Goal: Task Accomplishment & Management: Manage account settings

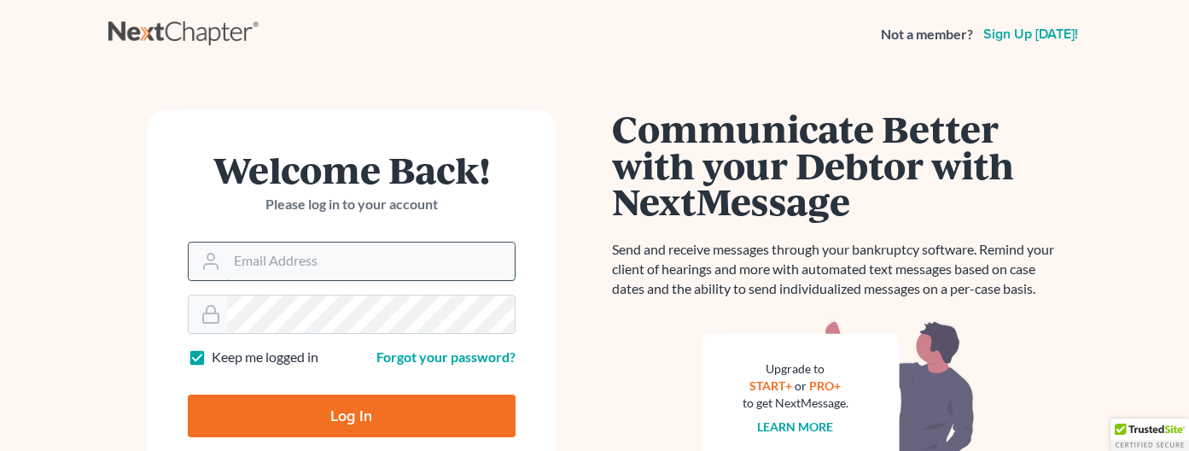
click at [339, 270] on input "Email Address" at bounding box center [371, 261] width 288 height 38
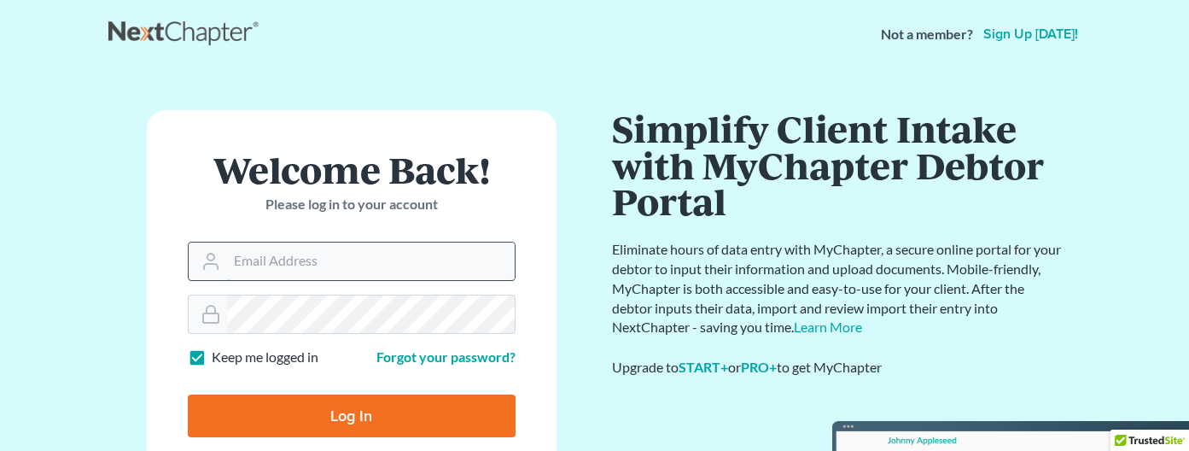
click at [326, 262] on input "Email Address" at bounding box center [371, 261] width 288 height 38
type input "[EMAIL_ADDRESS][DOMAIN_NAME]"
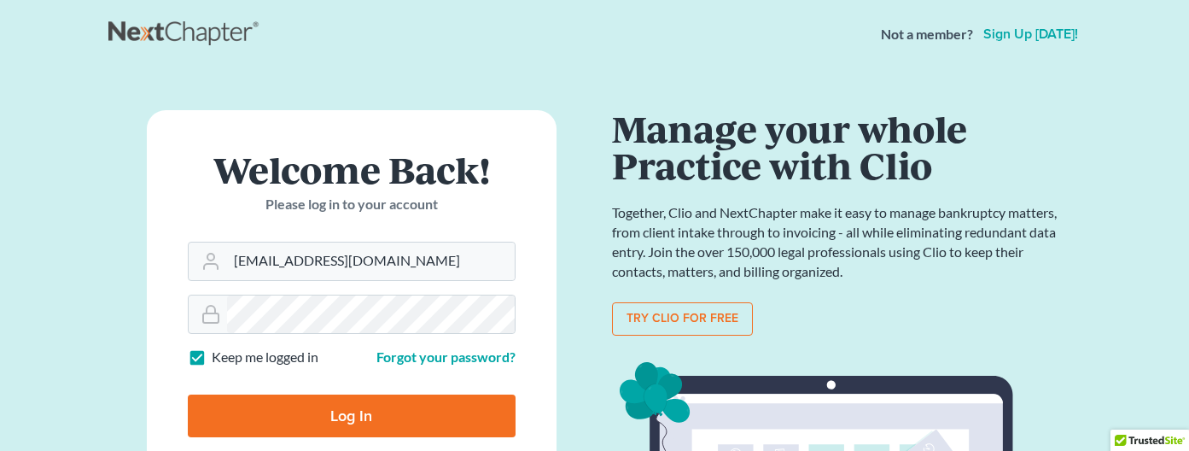
click at [356, 409] on input "Log In" at bounding box center [352, 415] width 328 height 43
type input "Thinking..."
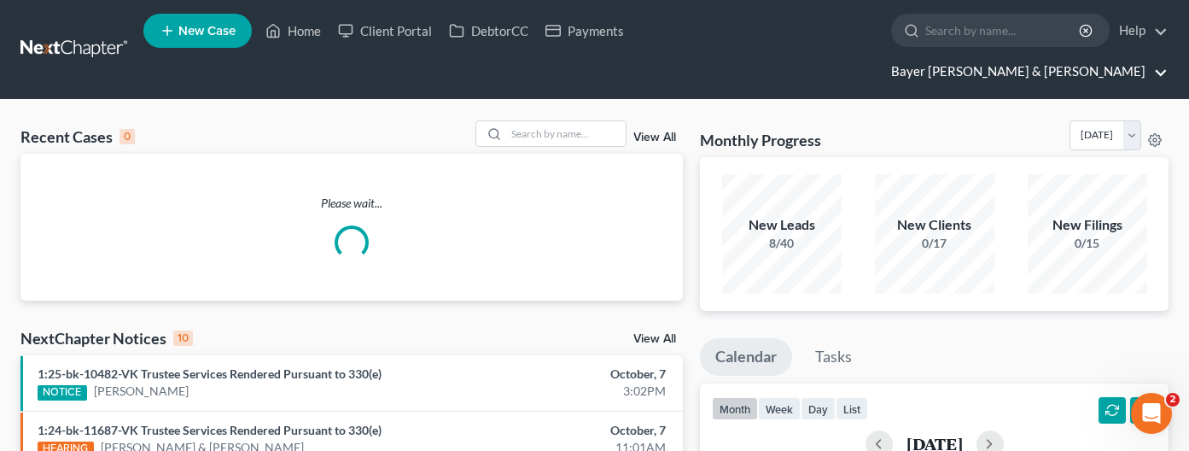
click at [1072, 56] on link "Bayer Wishman & Leotta" at bounding box center [1024, 71] width 285 height 31
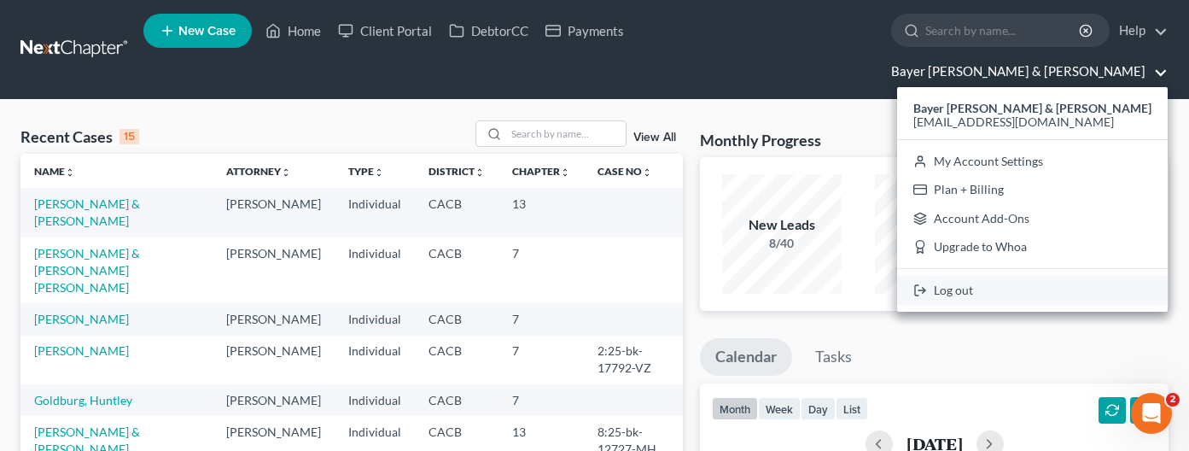
click at [1076, 276] on link "Log out" at bounding box center [1032, 290] width 271 height 29
